Goal: Task Accomplishment & Management: Manage account settings

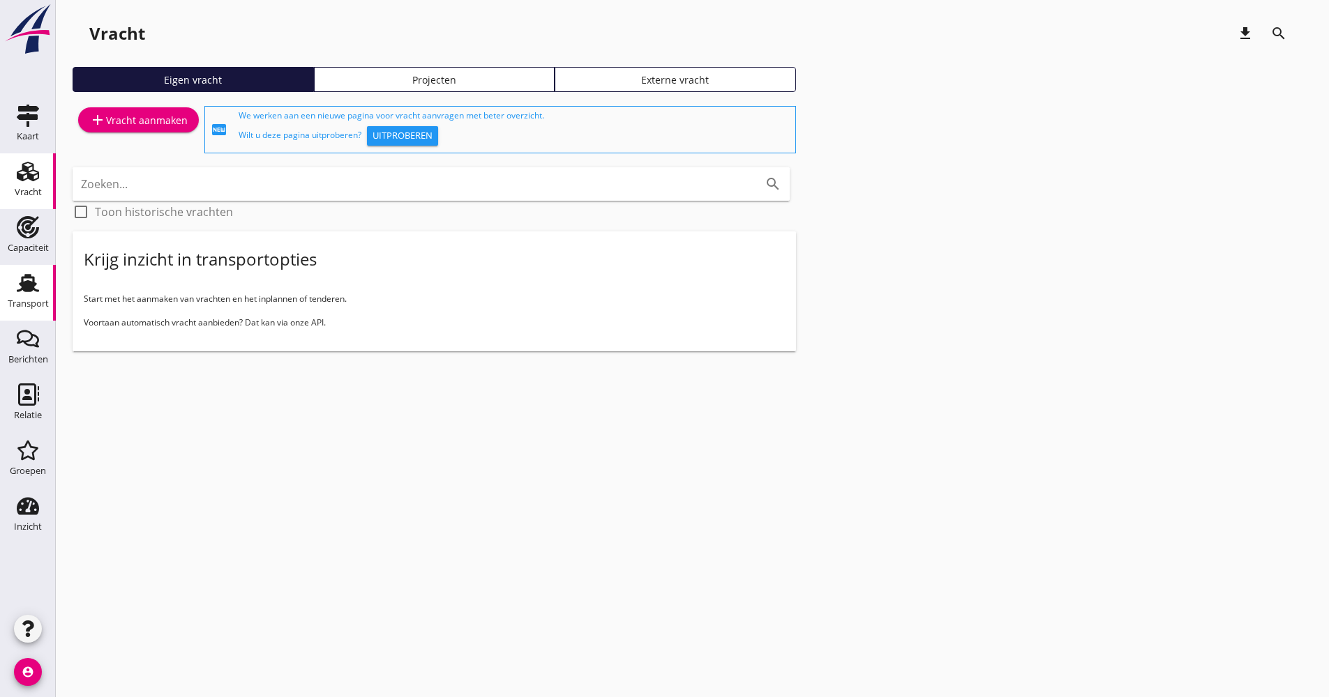
click at [50, 288] on link "Transport Transport" at bounding box center [28, 293] width 56 height 56
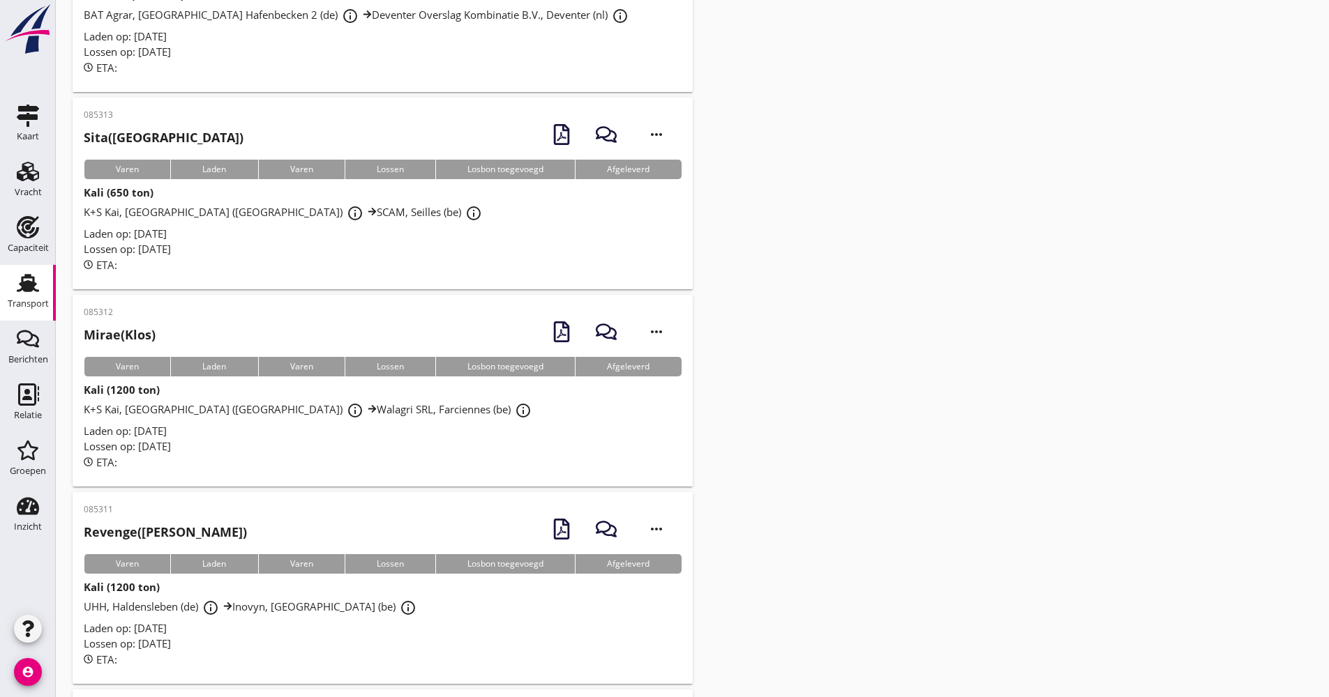
scroll to position [976, 0]
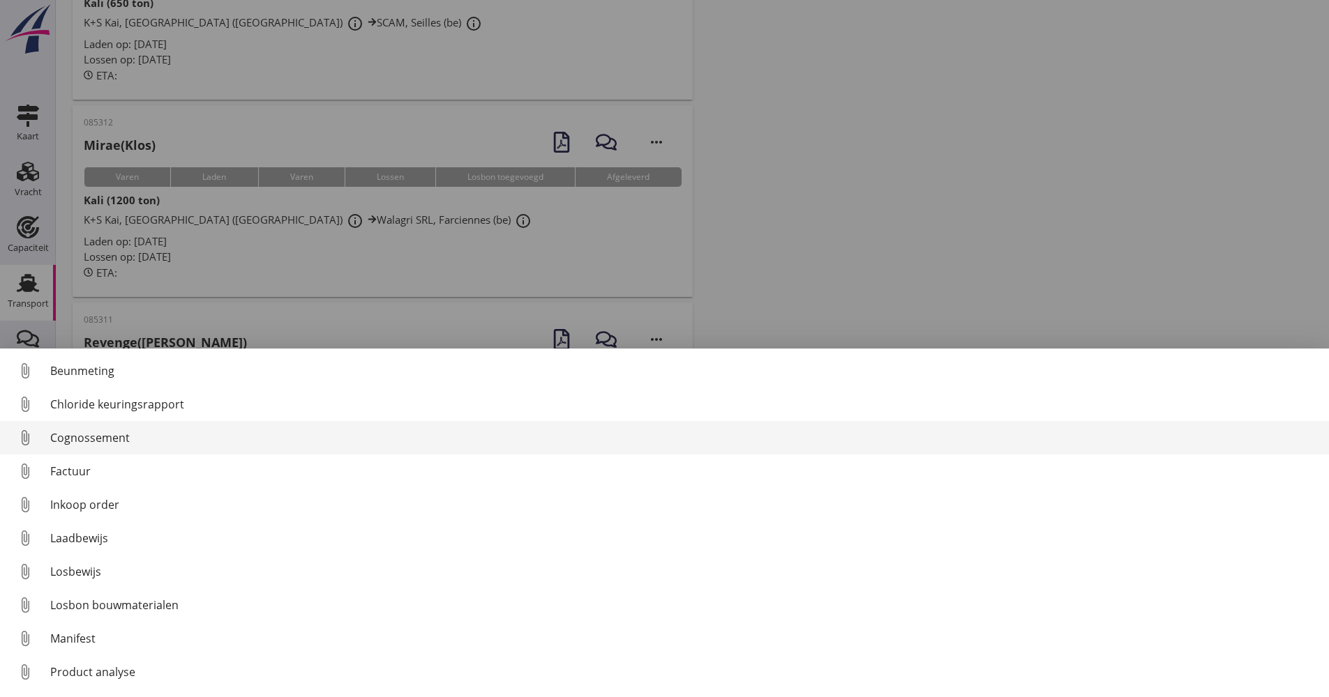
click at [109, 440] on div "Cognossement" at bounding box center [683, 438] width 1267 height 17
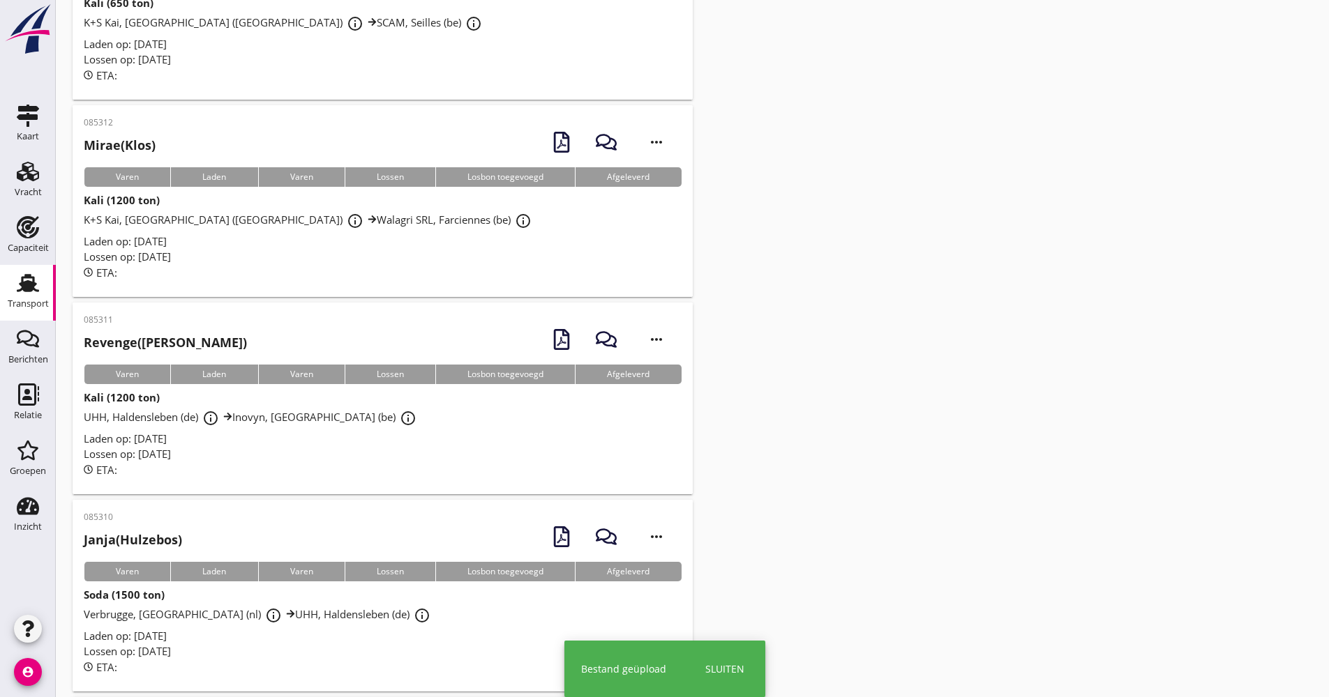
click at [405, 635] on div "Laden op: [DATE]" at bounding box center [383, 636] width 598 height 16
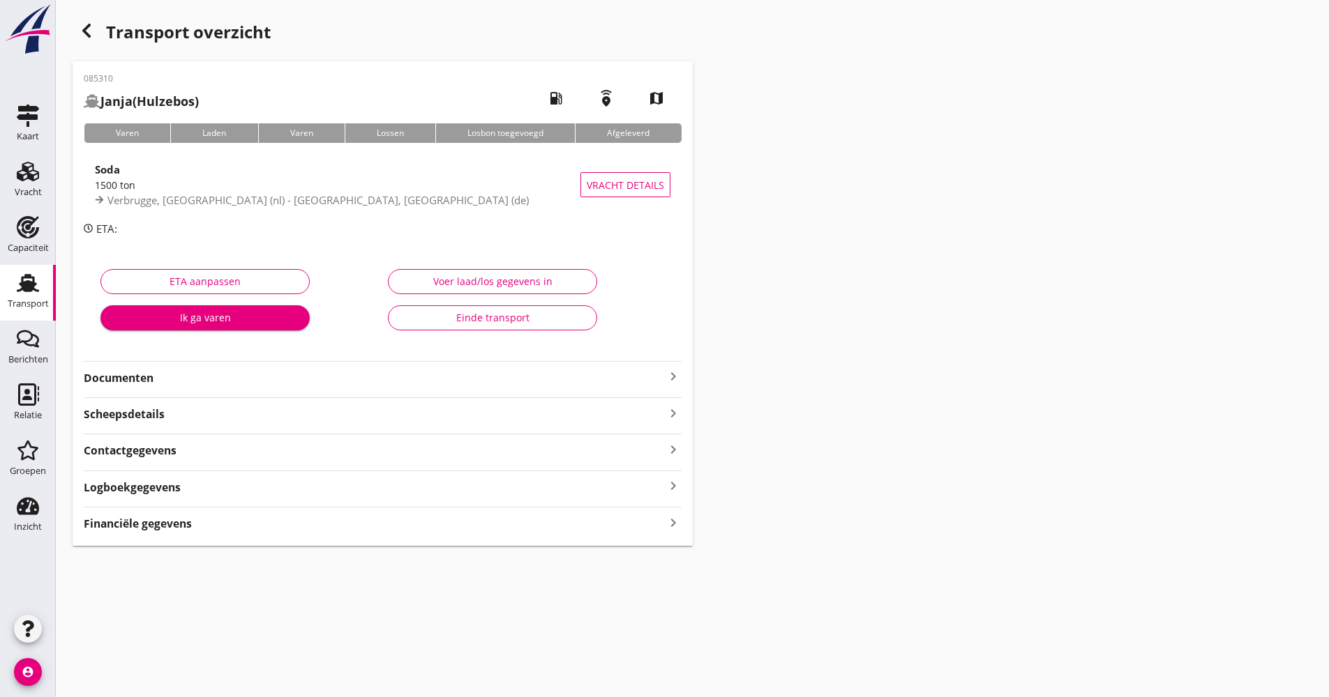
click at [197, 387] on div "085310 Janja (Hulzebos) local_gas_station emergency_share map Varen Laden Varen…" at bounding box center [383, 303] width 620 height 485
click at [198, 382] on strong "Documenten" at bounding box center [374, 378] width 581 height 16
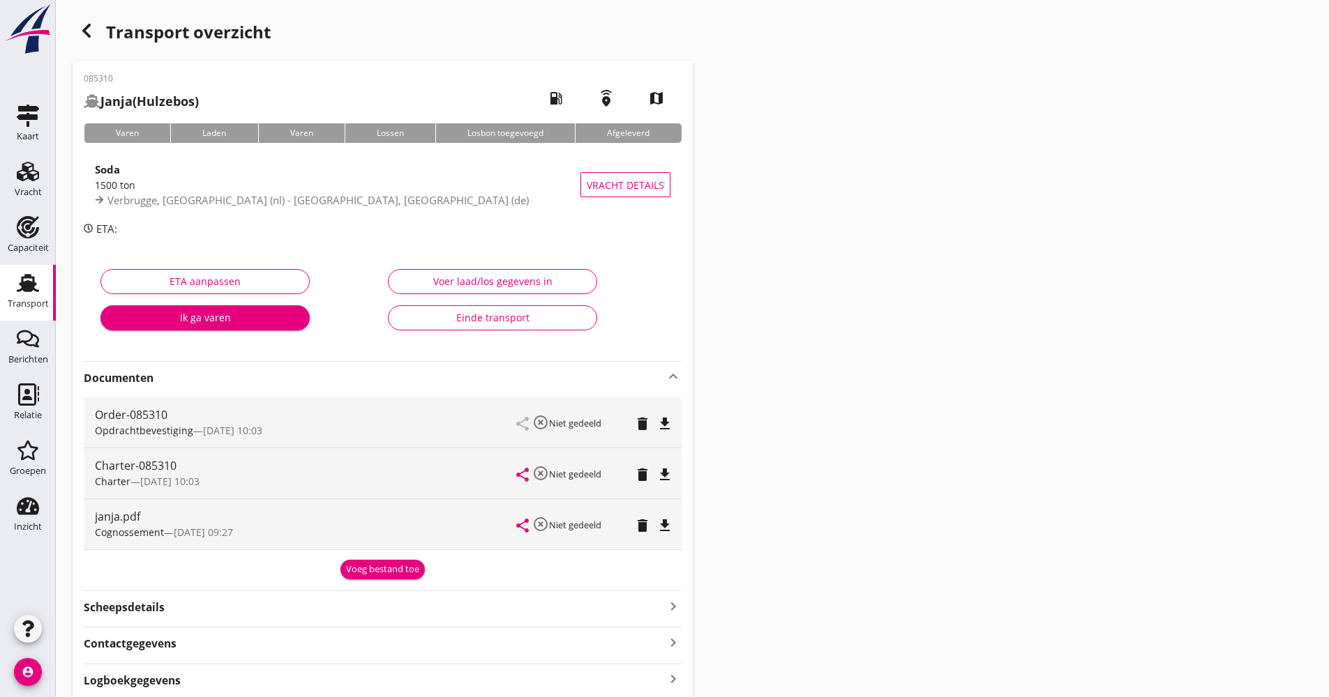
click at [198, 382] on strong "Documenten" at bounding box center [374, 378] width 581 height 16
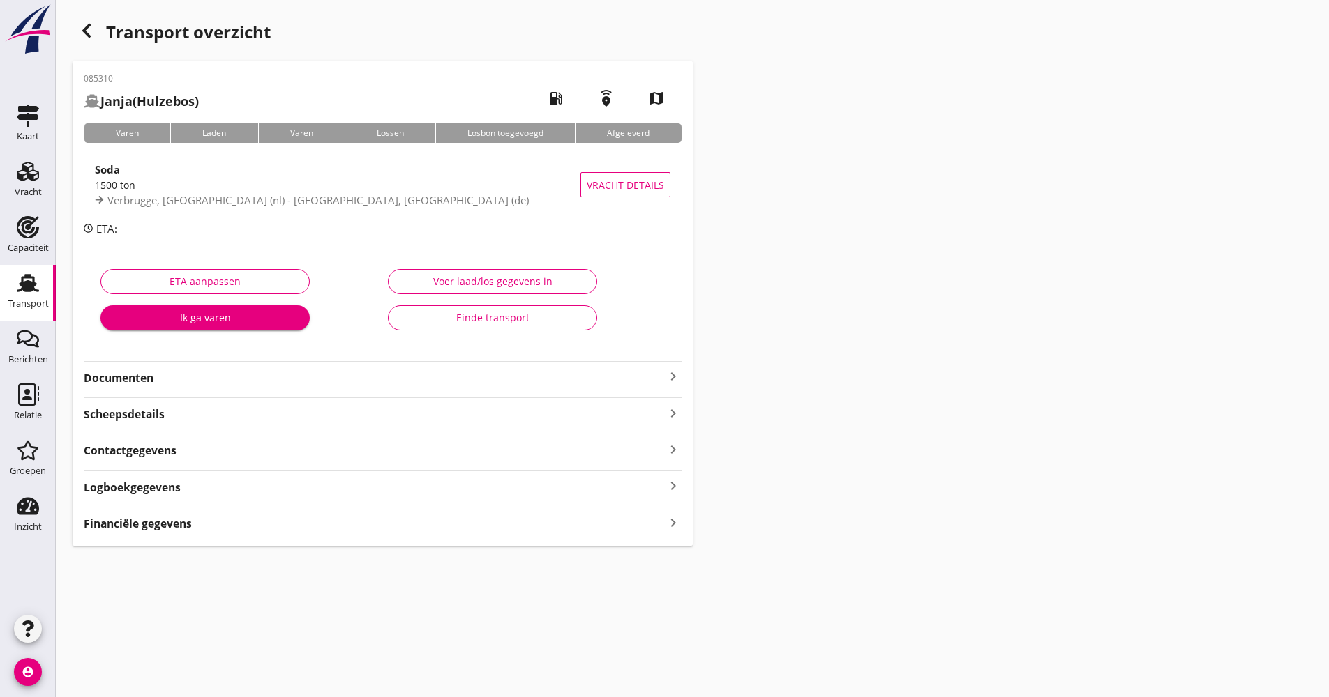
click at [166, 497] on div "085310 Janja (Hulzebos) local_gas_station emergency_share map Varen Laden Varen…" at bounding box center [383, 303] width 620 height 485
click at [179, 489] on strong "Logboekgegevens" at bounding box center [132, 488] width 97 height 16
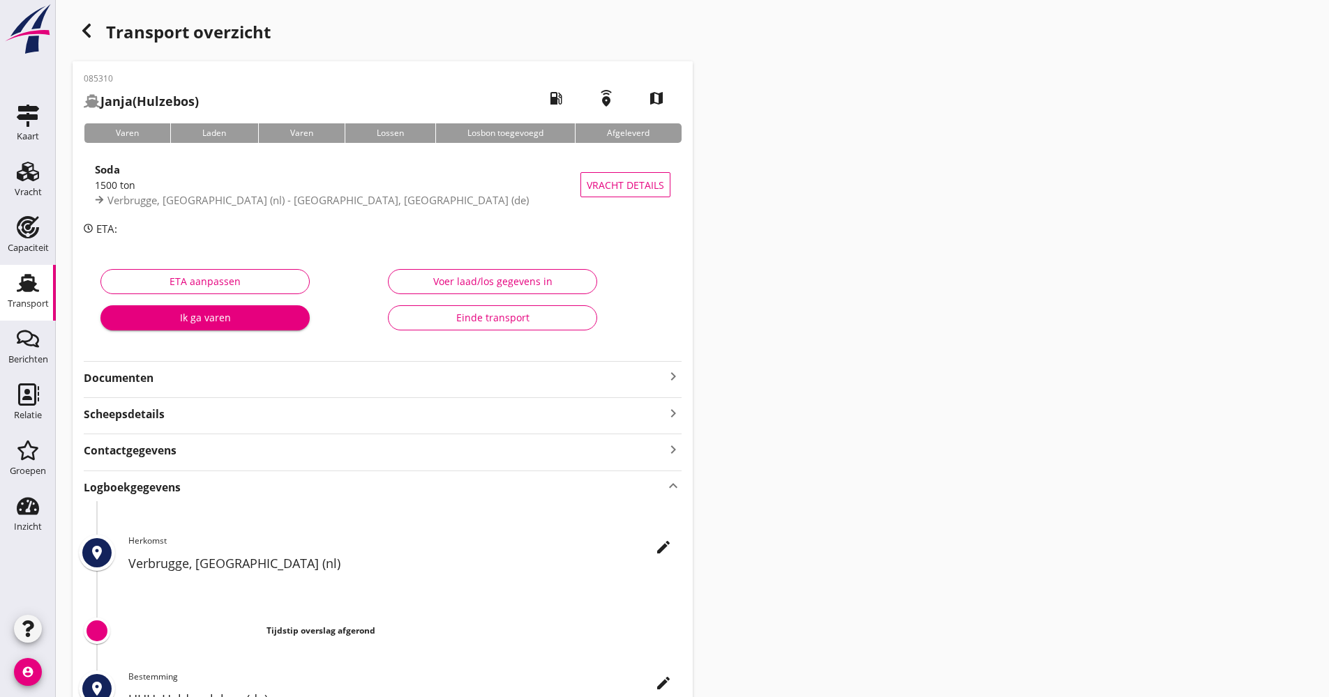
click at [655, 545] on icon "edit" at bounding box center [663, 547] width 17 height 17
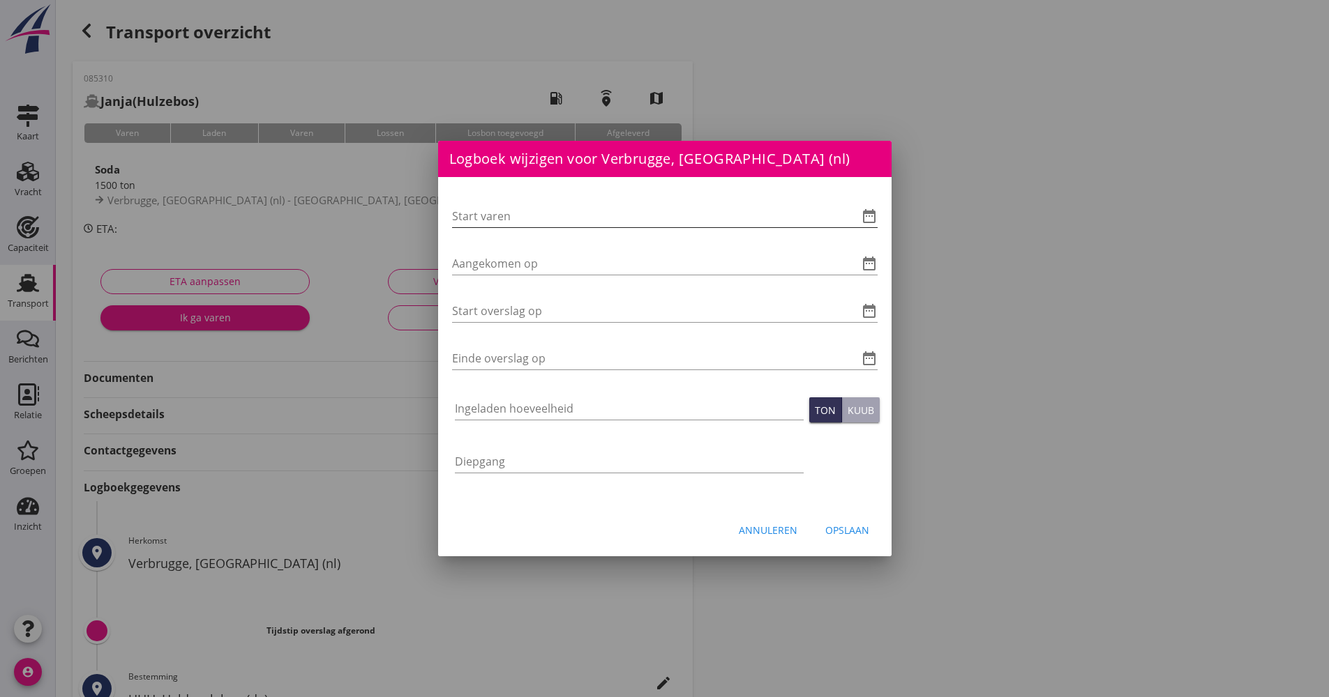
click at [873, 215] on icon "date_range" at bounding box center [869, 216] width 17 height 17
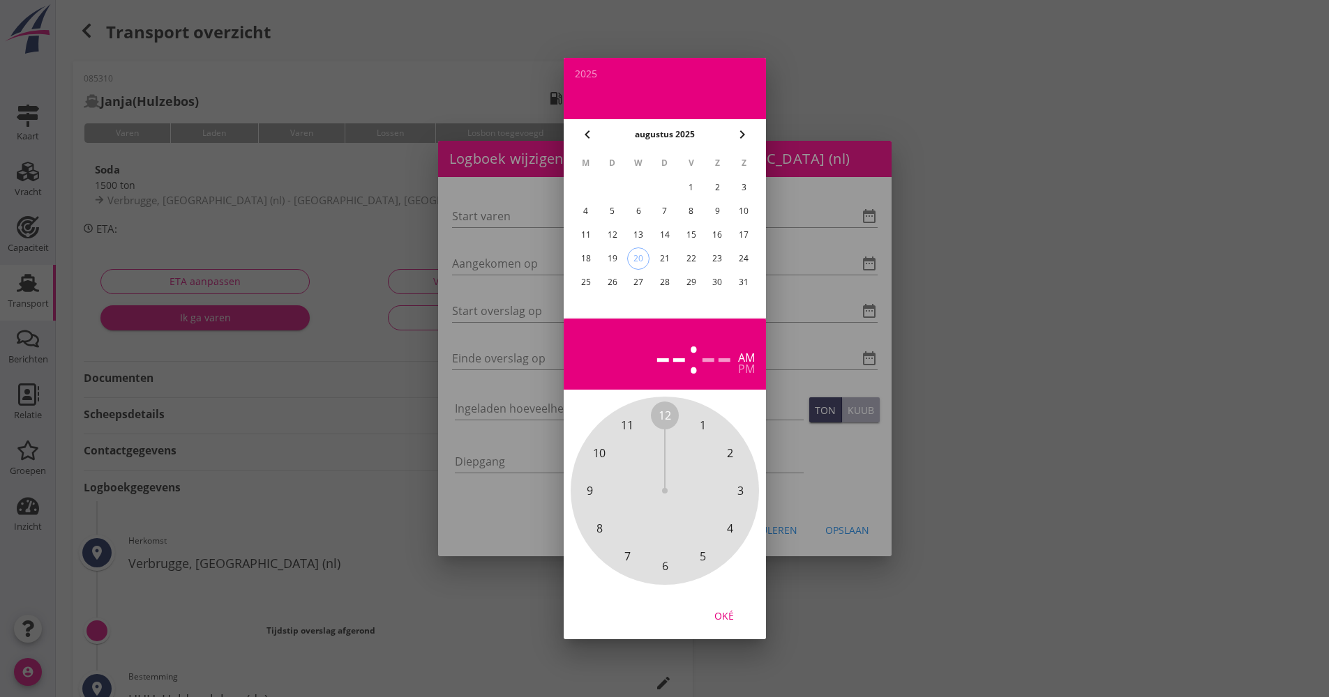
click at [614, 258] on div "19" at bounding box center [612, 259] width 22 height 22
drag, startPoint x: 665, startPoint y: 417, endPoint x: 675, endPoint y: 559, distance: 142.6
click at [676, 565] on div "12 1 2 3 4 5 6 7 8 9 10 11" at bounding box center [664, 491] width 151 height 151
drag, startPoint x: 663, startPoint y: 412, endPoint x: 693, endPoint y: 488, distance: 82.4
click at [663, 414] on span "00" at bounding box center [664, 415] width 13 height 17
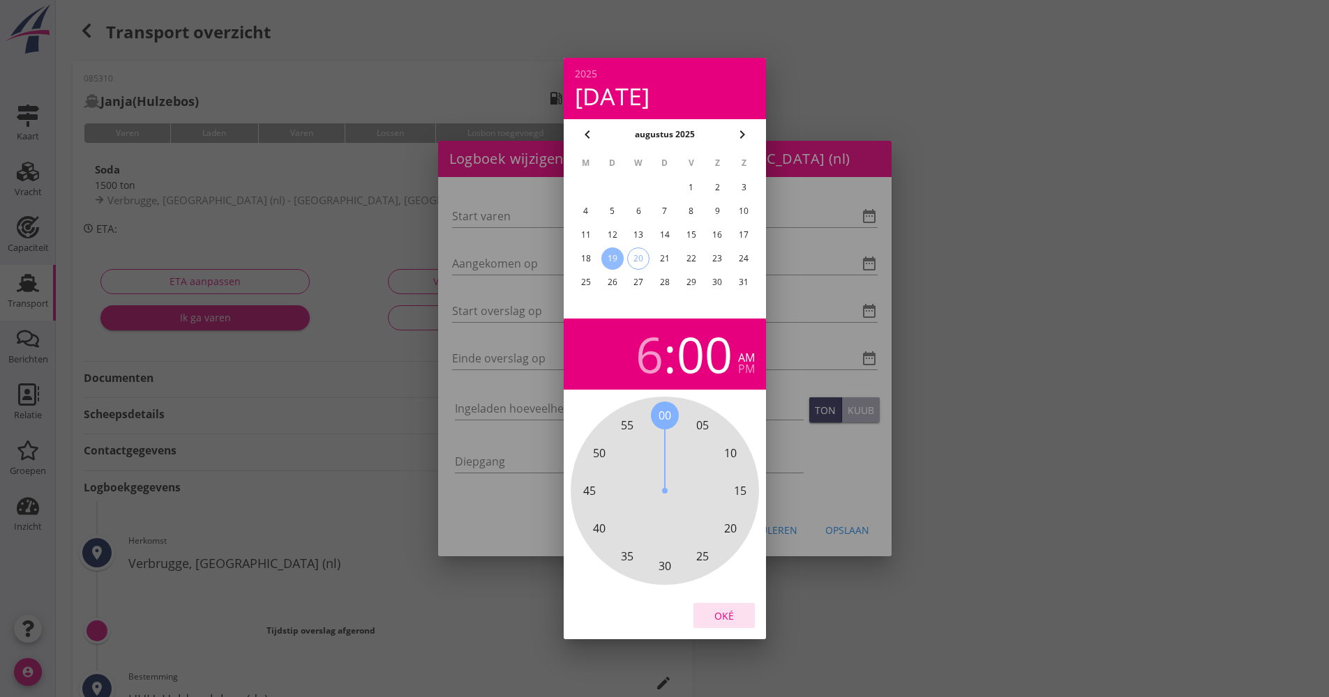
drag, startPoint x: 727, startPoint y: 624, endPoint x: 591, endPoint y: 442, distance: 227.7
click at [727, 621] on button "Oké" at bounding box center [723, 615] width 61 height 25
type input "[DATE] 06:00"
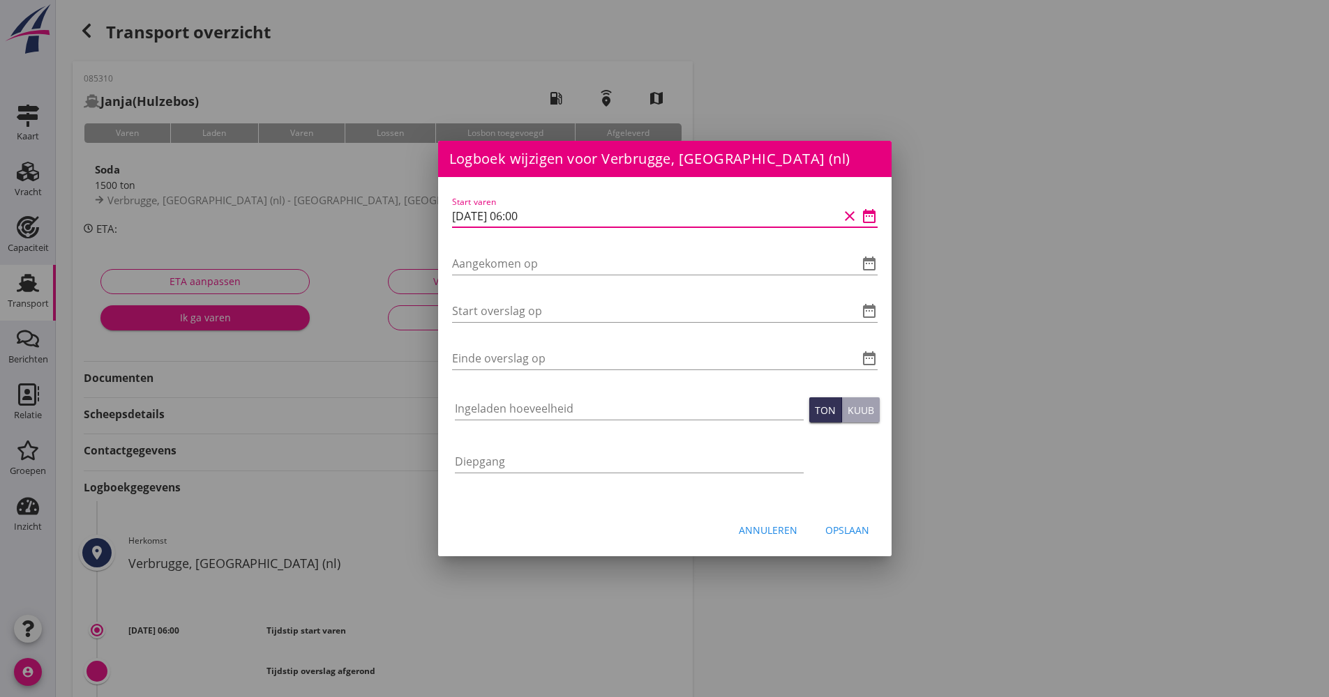
drag, startPoint x: 559, startPoint y: 216, endPoint x: 389, endPoint y: 206, distance: 170.5
click at [389, 206] on div "Logboek wijzigen voor UHH, Haldensleben (de) Start varen date_range Aangekomen …" at bounding box center [664, 465] width 1329 height 931
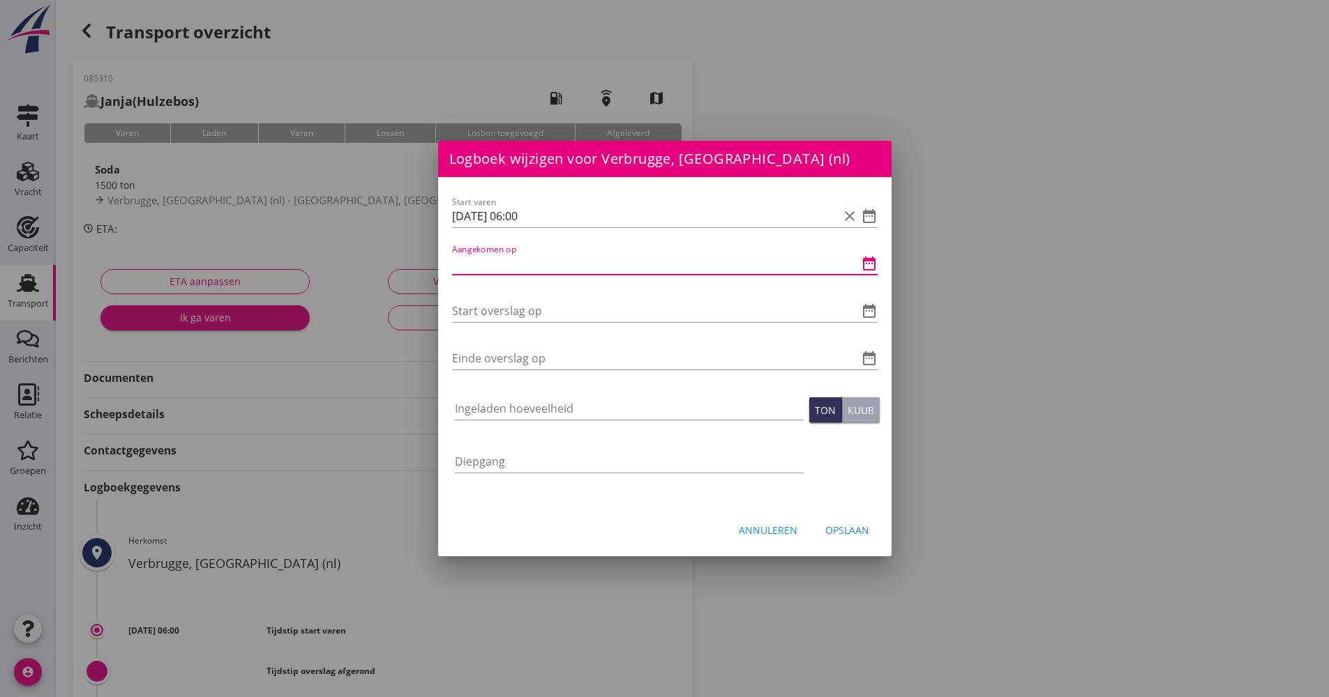
paste input "[DATE] 06:00"
drag, startPoint x: 525, startPoint y: 259, endPoint x: 515, endPoint y: 259, distance: 9.8
click at [515, 259] on input "[DATE] 06:00" at bounding box center [645, 263] width 386 height 22
drag, startPoint x: 554, startPoint y: 270, endPoint x: 446, endPoint y: 262, distance: 108.4
click at [446, 262] on div "Start varen [DATE] 06:00 clear date_range Aangekomen op [DATE] 12:00 clear date…" at bounding box center [664, 341] width 453 height 329
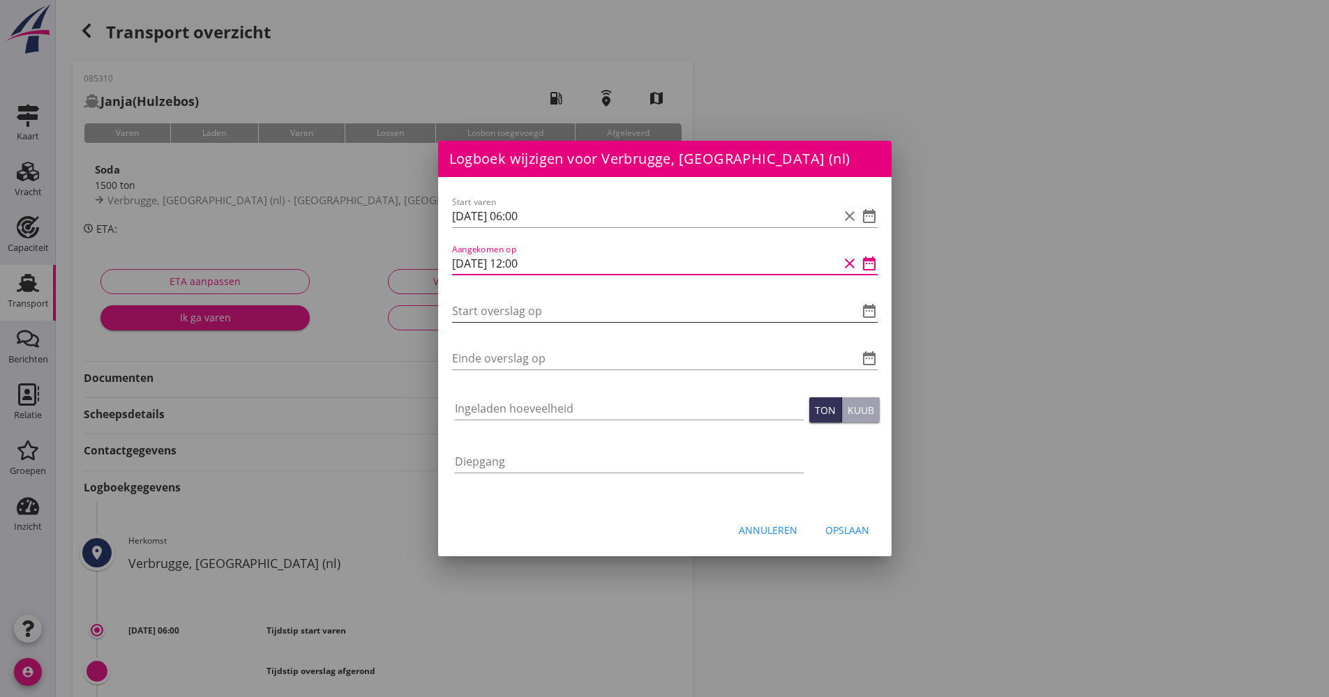
type input "[DATE] 12:00"
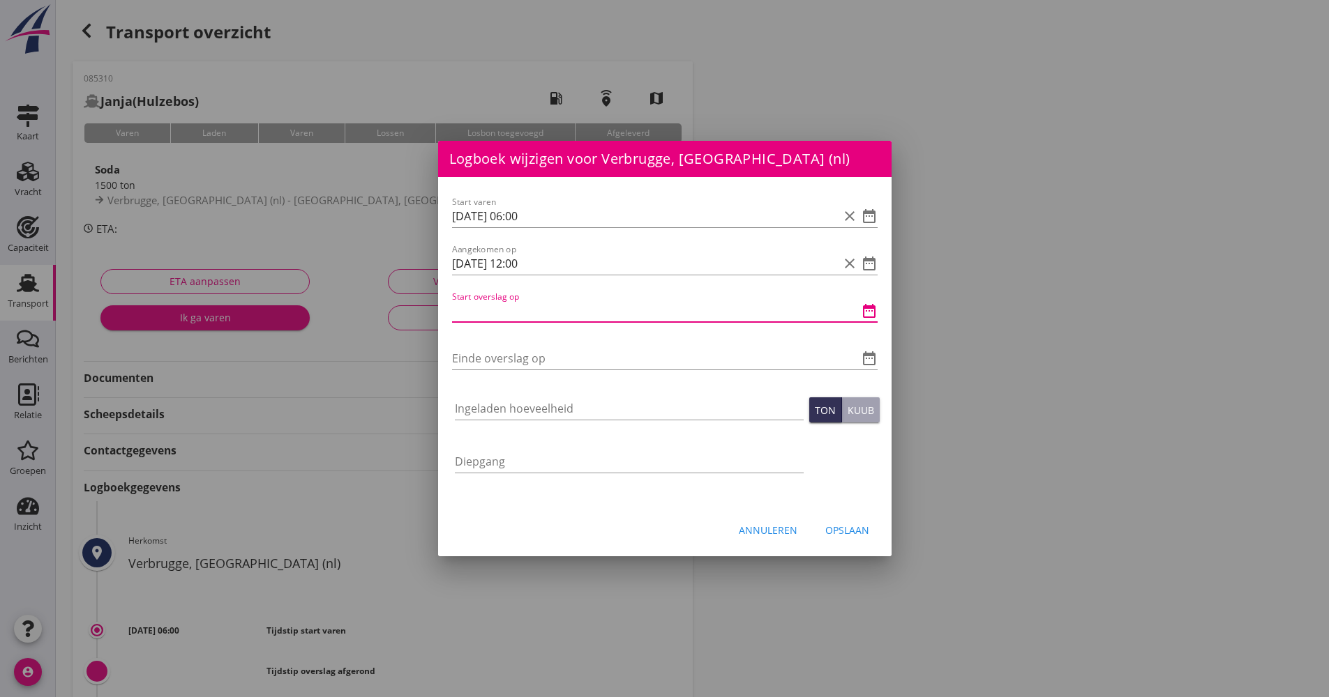
paste input "[DATE] 12:00"
drag, startPoint x: 542, startPoint y: 314, endPoint x: 513, endPoint y: 312, distance: 28.6
click at [513, 312] on input "[DATE] 12:00" at bounding box center [645, 311] width 386 height 22
type input "[DATE] 20:00"
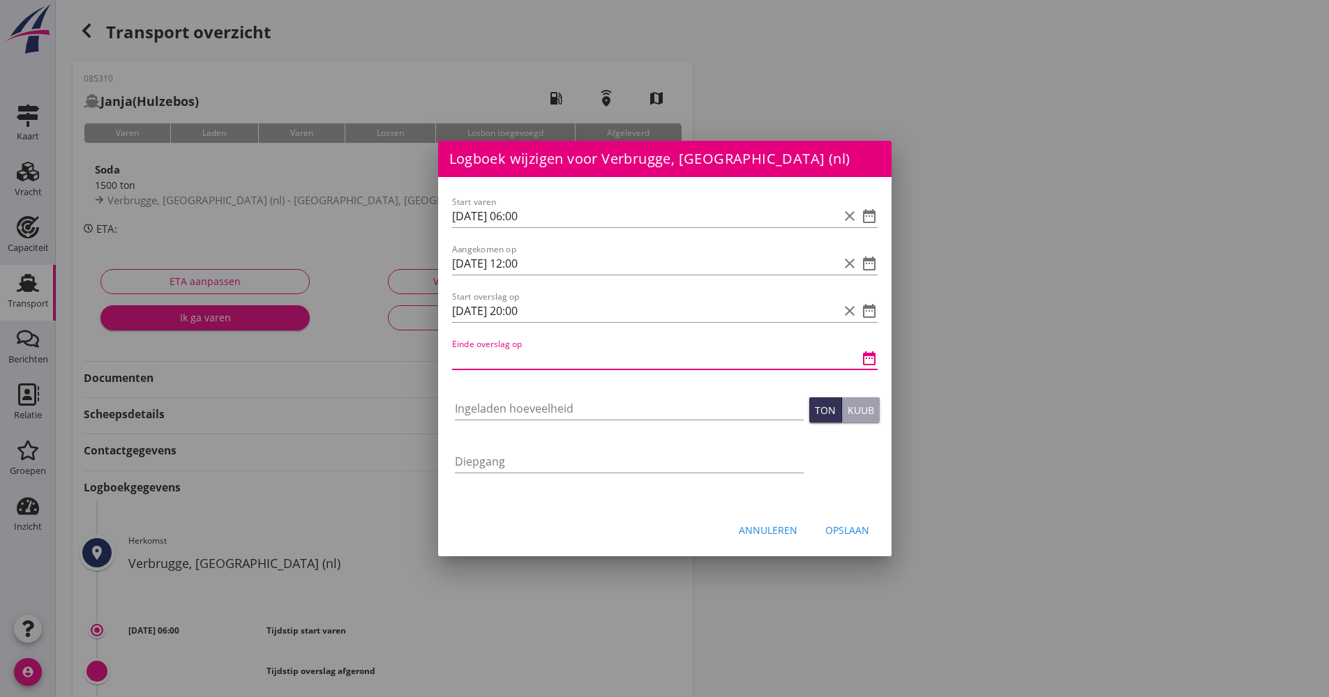
paste input "[DATE] 12:00"
drag, startPoint x: 551, startPoint y: 357, endPoint x: 515, endPoint y: 357, distance: 35.6
click at [515, 357] on input "[DATE] 12:00" at bounding box center [645, 358] width 386 height 22
type input "[DATE] 23:00"
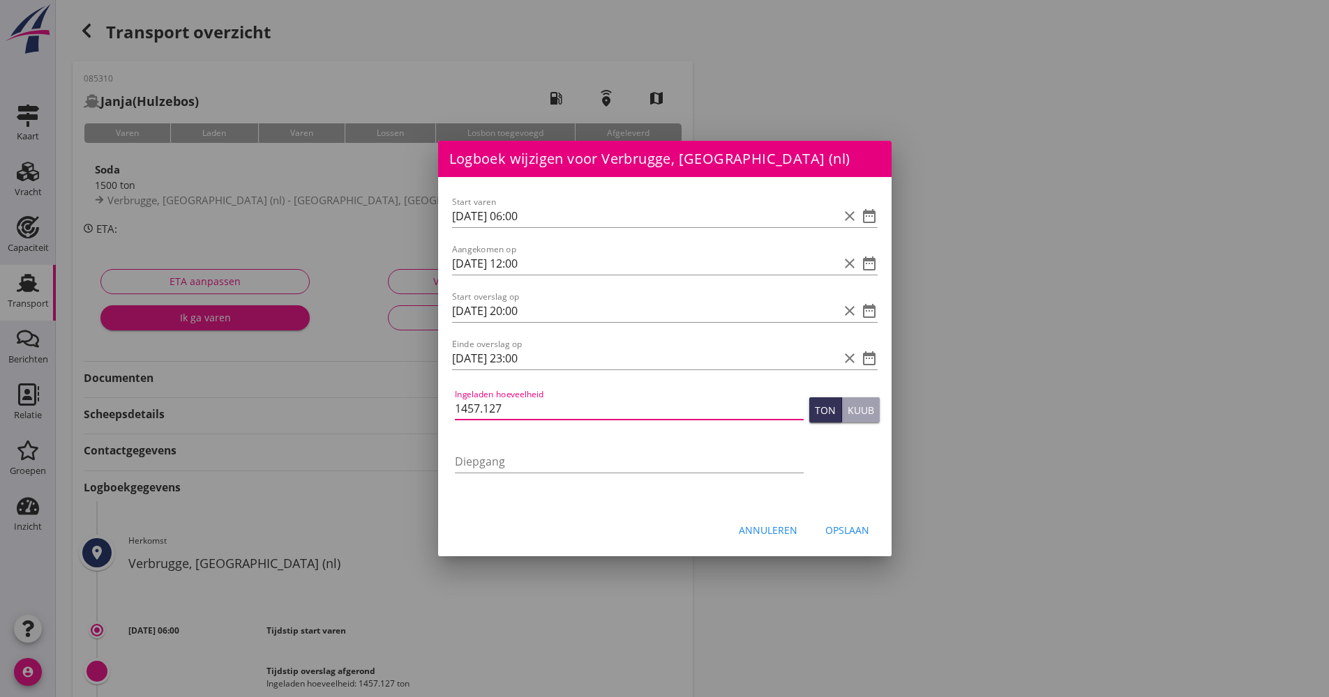
type input "1457.127"
click at [850, 521] on button "Opslaan" at bounding box center [847, 530] width 66 height 25
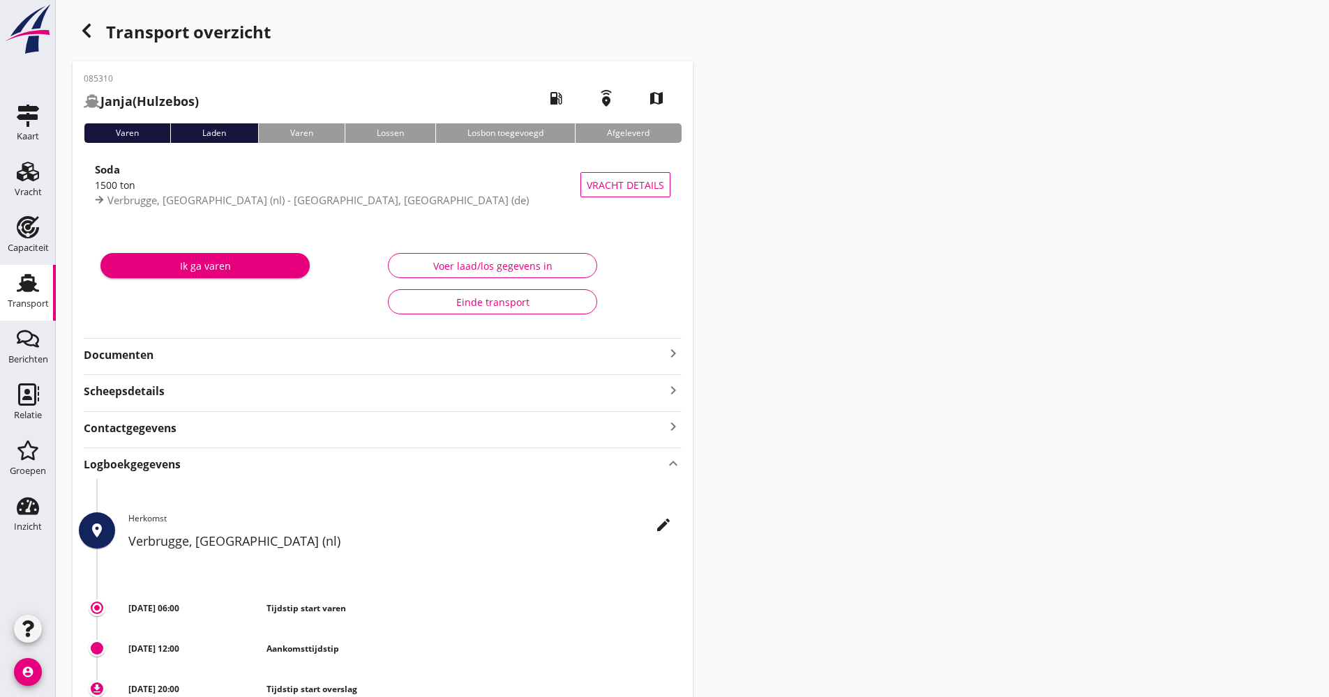
scroll to position [305, 0]
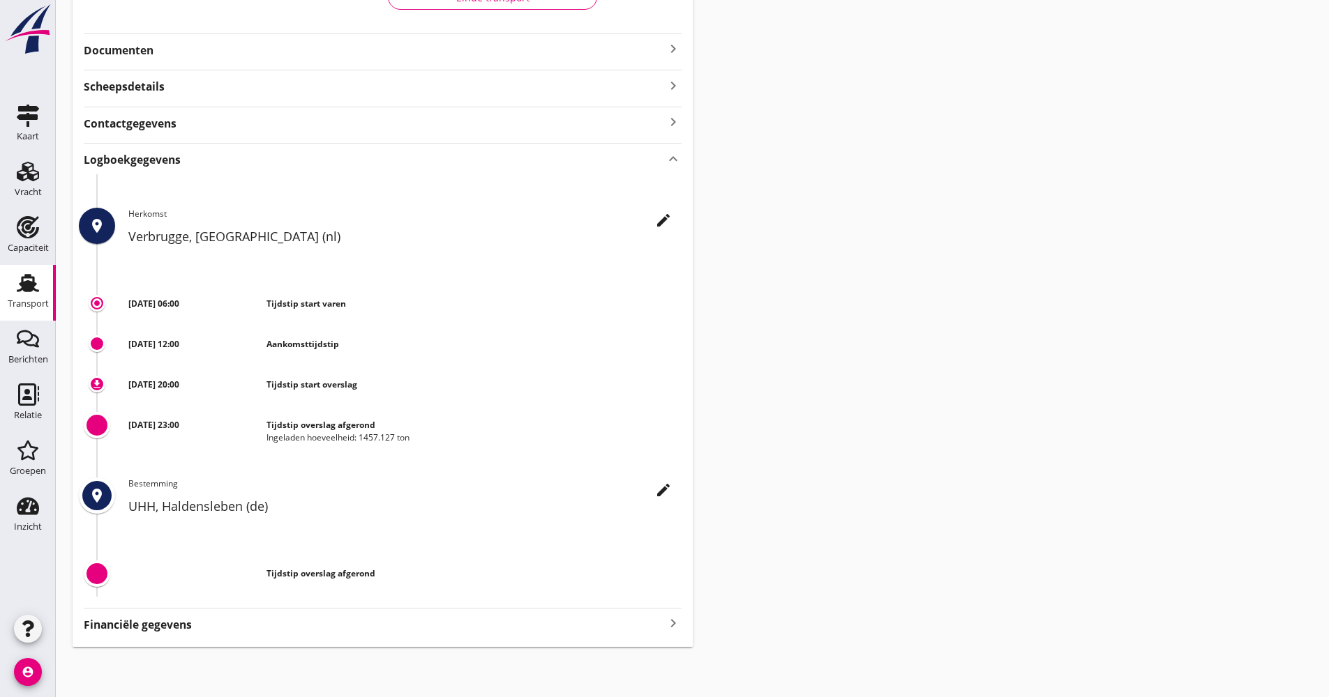
drag, startPoint x: 429, startPoint y: 443, endPoint x: 75, endPoint y: 208, distance: 425.2
click at [75, 208] on div "085310 Janja (Hulzebos) local_gas_station emergency_share map Varen Laden Varen…" at bounding box center [383, 202] width 620 height 891
drag, startPoint x: 409, startPoint y: 588, endPoint x: 71, endPoint y: 209, distance: 507.8
click at [71, 209] on div "Transport overzicht 085310 Janja (Hulzebos) local_gas_station emergency_share m…" at bounding box center [692, 179] width 1273 height 969
click at [769, 347] on div "Transport overzicht 085310 Janja (Hulzebos) local_gas_station emergency_share m…" at bounding box center [692, 179] width 1273 height 969
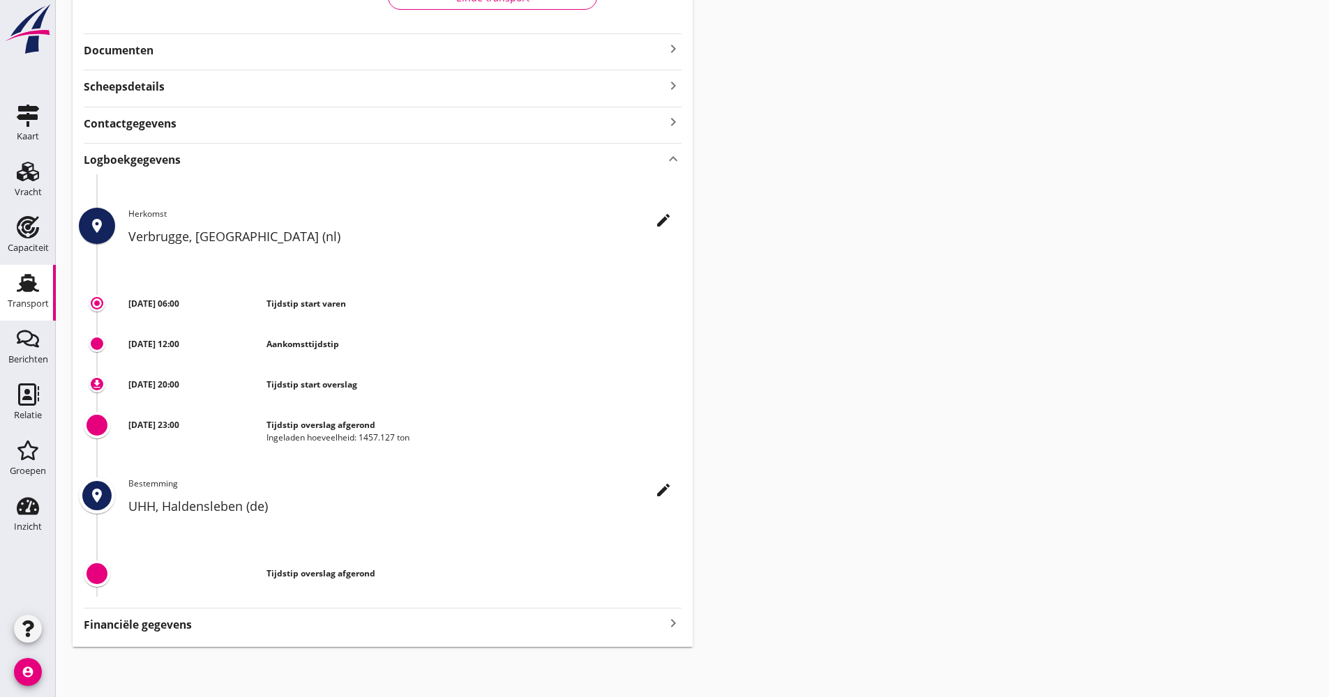
drag, startPoint x: 86, startPoint y: 157, endPoint x: 570, endPoint y: 577, distance: 640.3
click at [570, 577] on div "Logboekgegevens keyboard_arrow_up place edit Herkomst Verbrugge, [GEOGRAPHIC_DA…" at bounding box center [383, 369] width 598 height 453
drag, startPoint x: 570, startPoint y: 577, endPoint x: 797, endPoint y: 553, distance: 228.6
click at [797, 553] on div "Transport overzicht 085310 Janja (Hulzebos) local_gas_station emergency_share m…" at bounding box center [692, 179] width 1273 height 969
drag, startPoint x: 82, startPoint y: 152, endPoint x: 574, endPoint y: 555, distance: 636.4
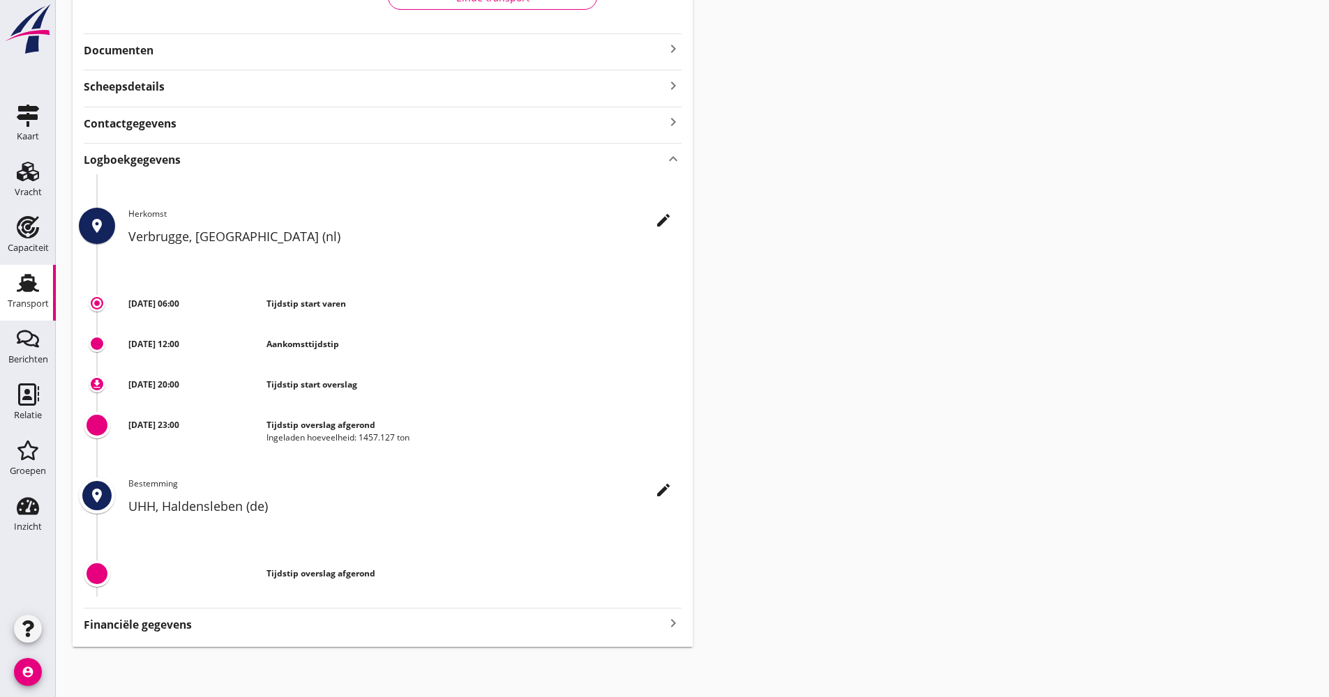
click at [574, 555] on div "085310 Janja (Hulzebos) local_gas_station emergency_share map Varen Laden Varen…" at bounding box center [383, 202] width 620 height 891
